Goal: Information Seeking & Learning: Learn about a topic

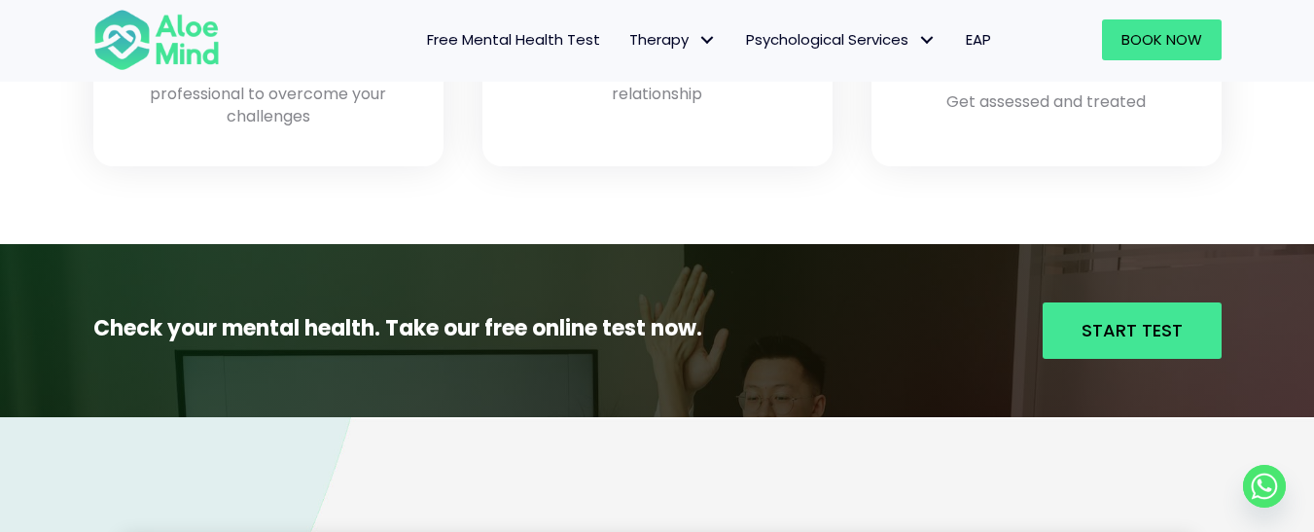
scroll to position [1942, 0]
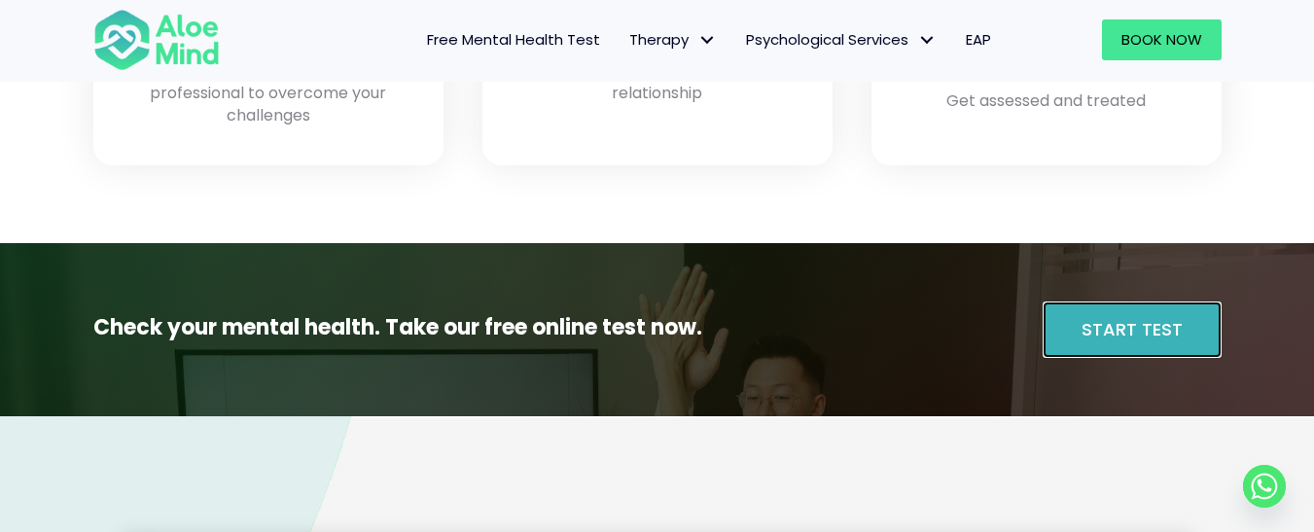
click at [1098, 320] on span "Start Test" at bounding box center [1132, 329] width 101 height 24
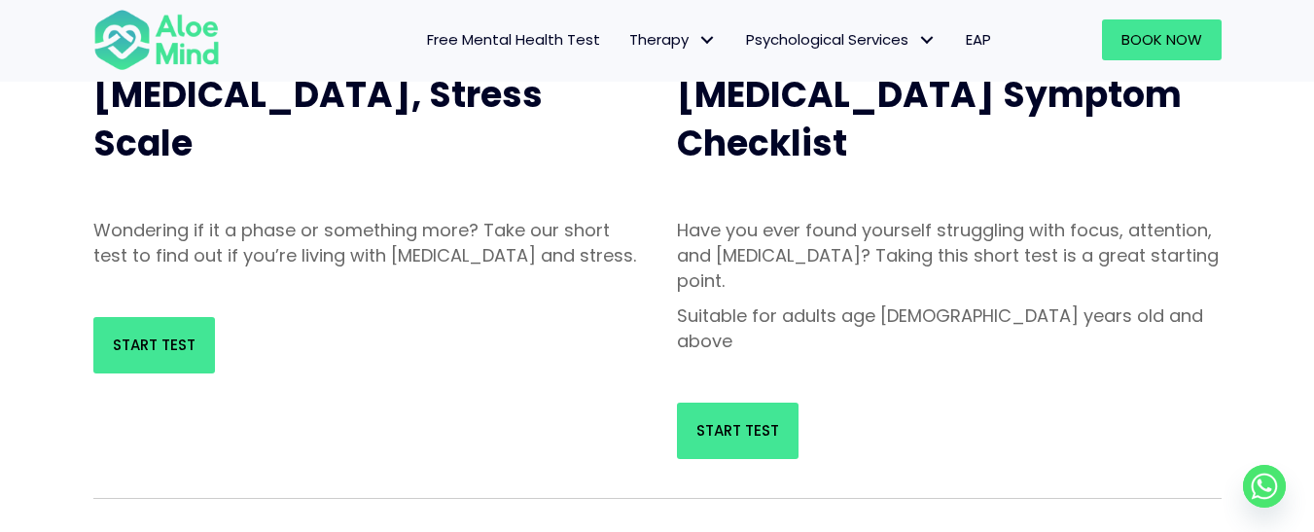
scroll to position [255, 0]
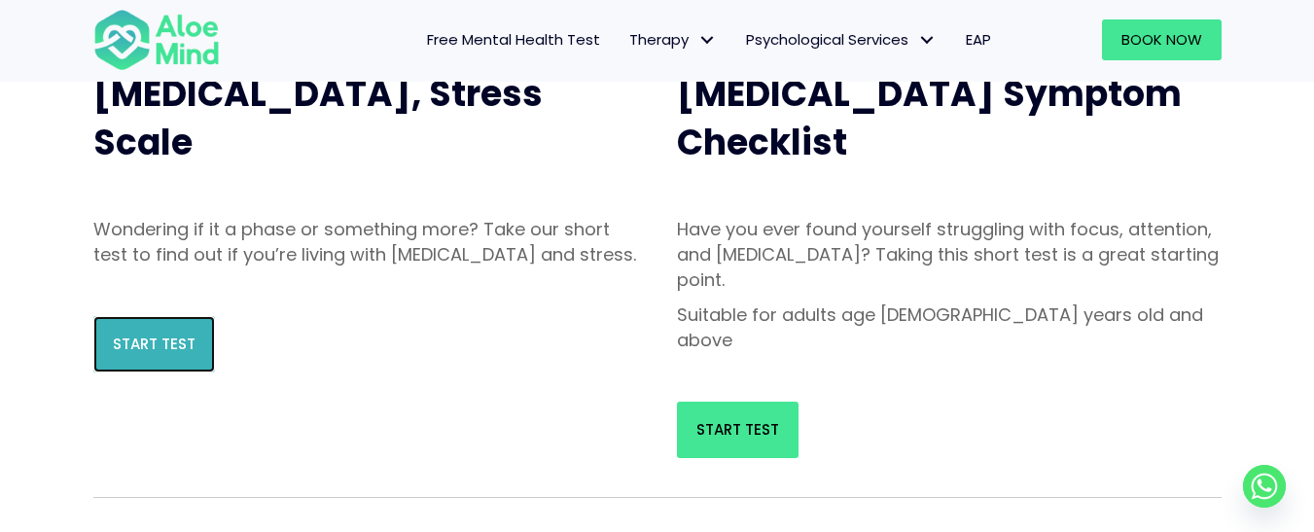
click at [148, 354] on span "Start Test" at bounding box center [154, 344] width 83 height 20
